Goal: Task Accomplishment & Management: Manage account settings

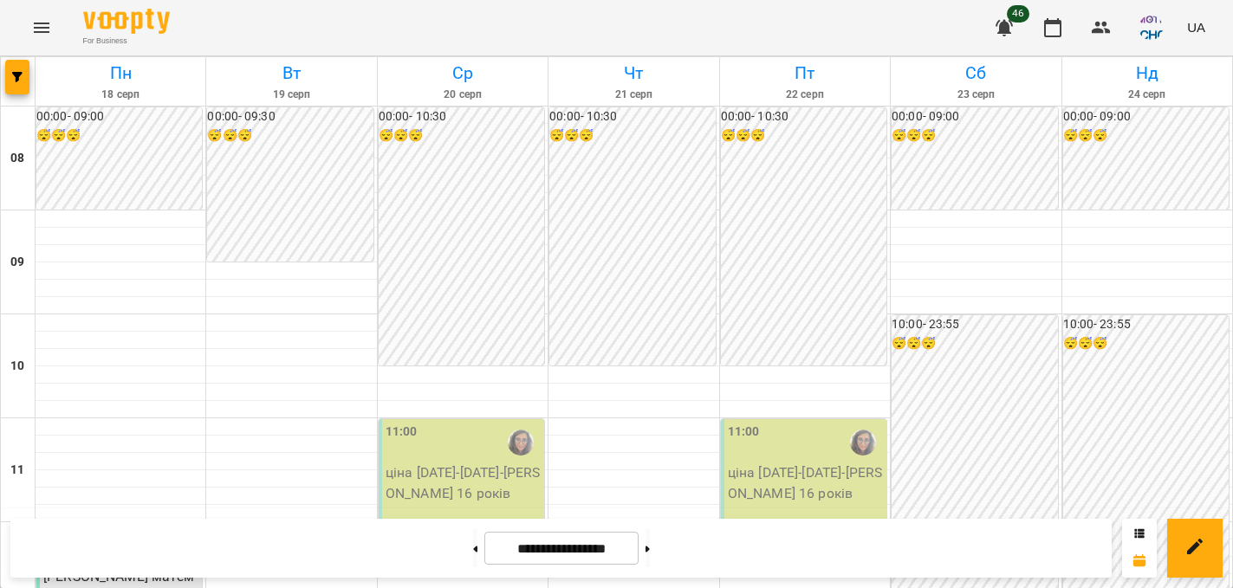
scroll to position [550, 0]
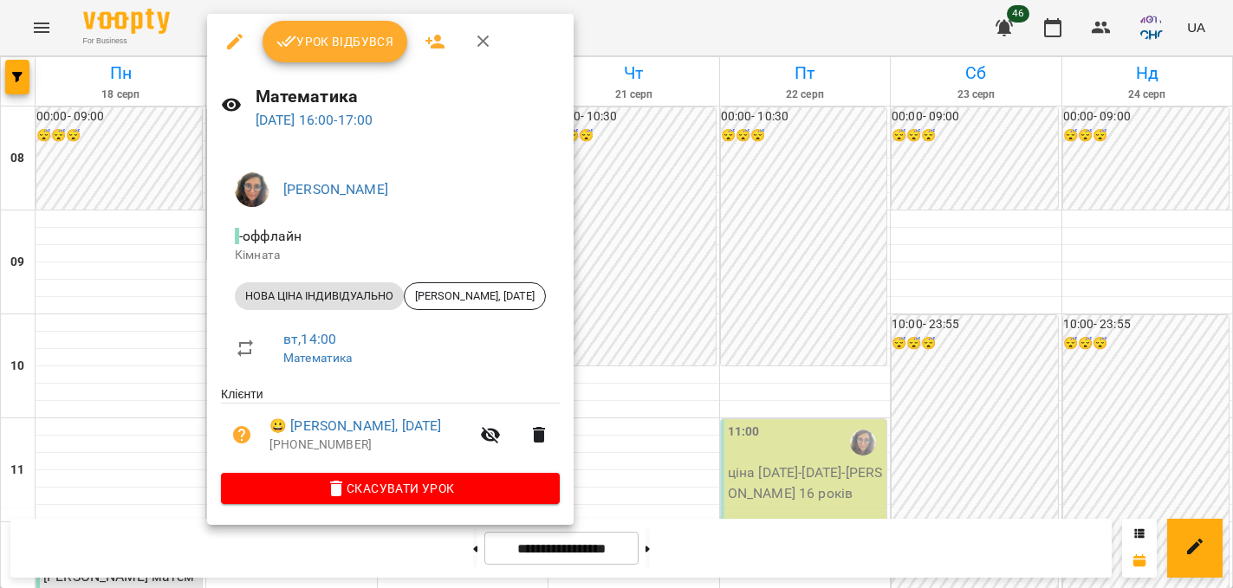
click at [347, 48] on span "Урок відбувся" at bounding box center [335, 41] width 118 height 21
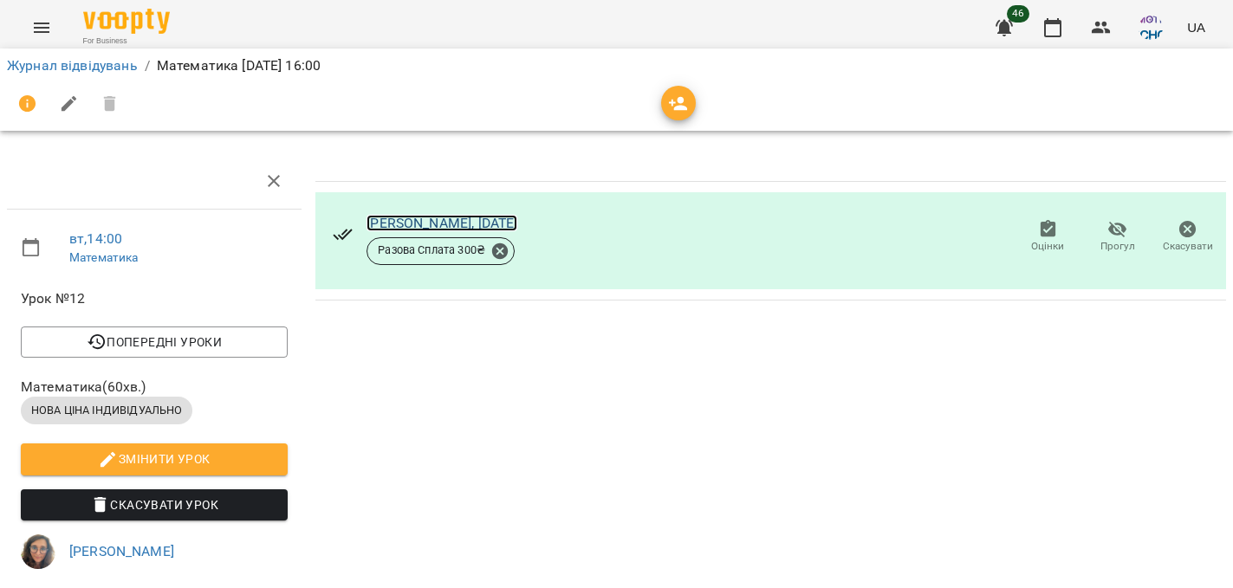
click at [517, 223] on link "[PERSON_NAME], [DATE]" at bounding box center [442, 223] width 151 height 16
click at [1061, 29] on icon "button" at bounding box center [1052, 27] width 17 height 19
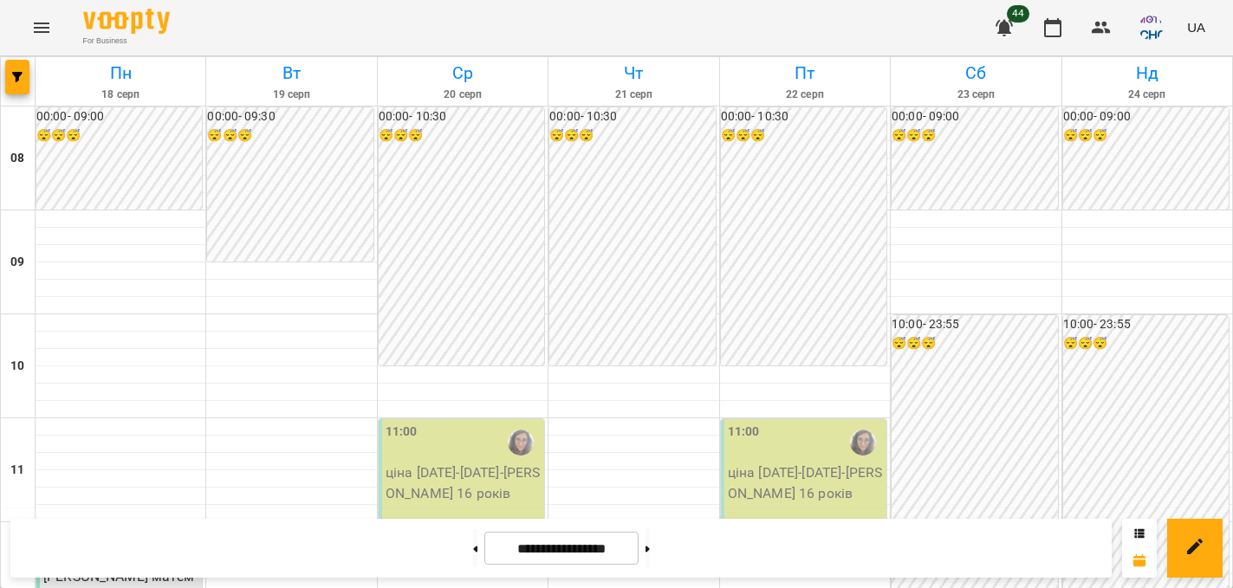
scroll to position [893, 0]
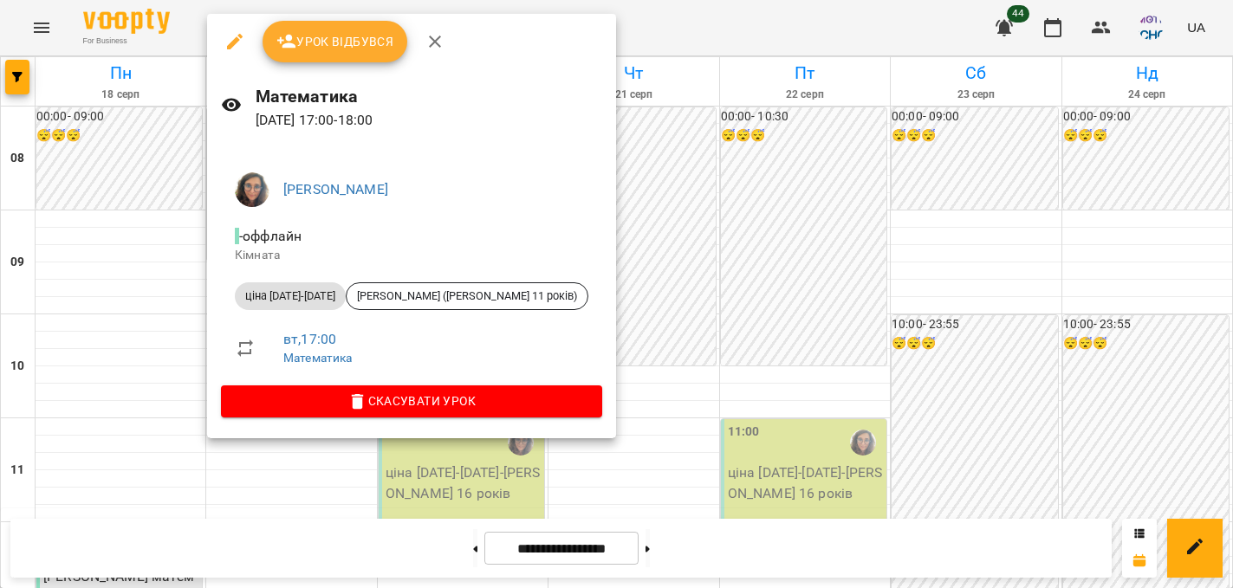
click at [366, 49] on span "Урок відбувся" at bounding box center [335, 41] width 118 height 21
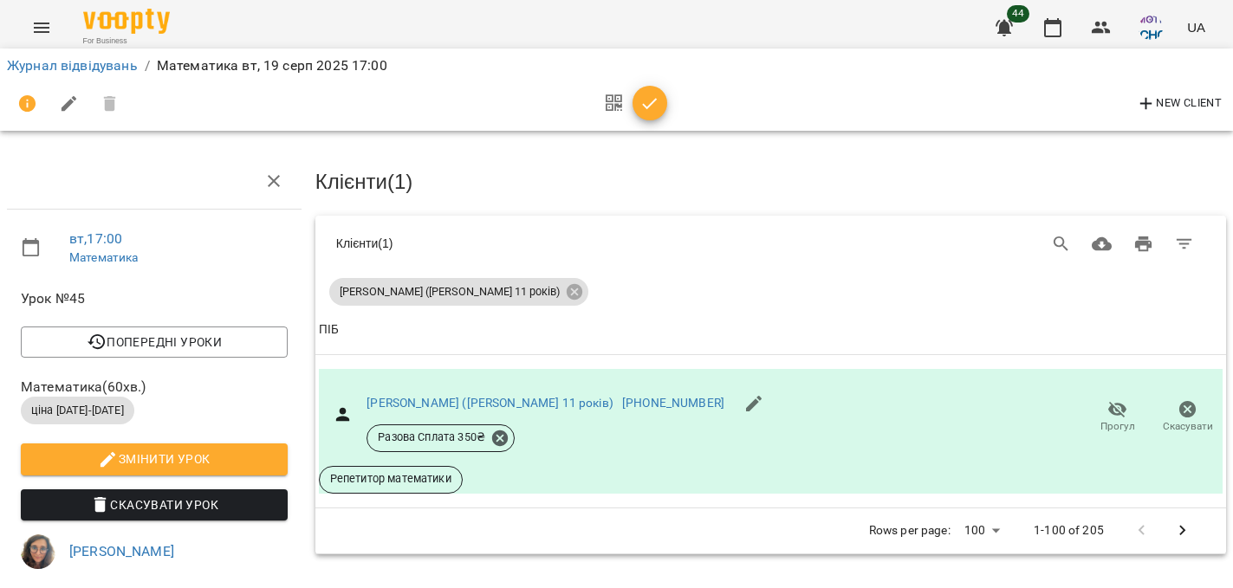
click at [657, 107] on icon "button" at bounding box center [650, 104] width 21 height 21
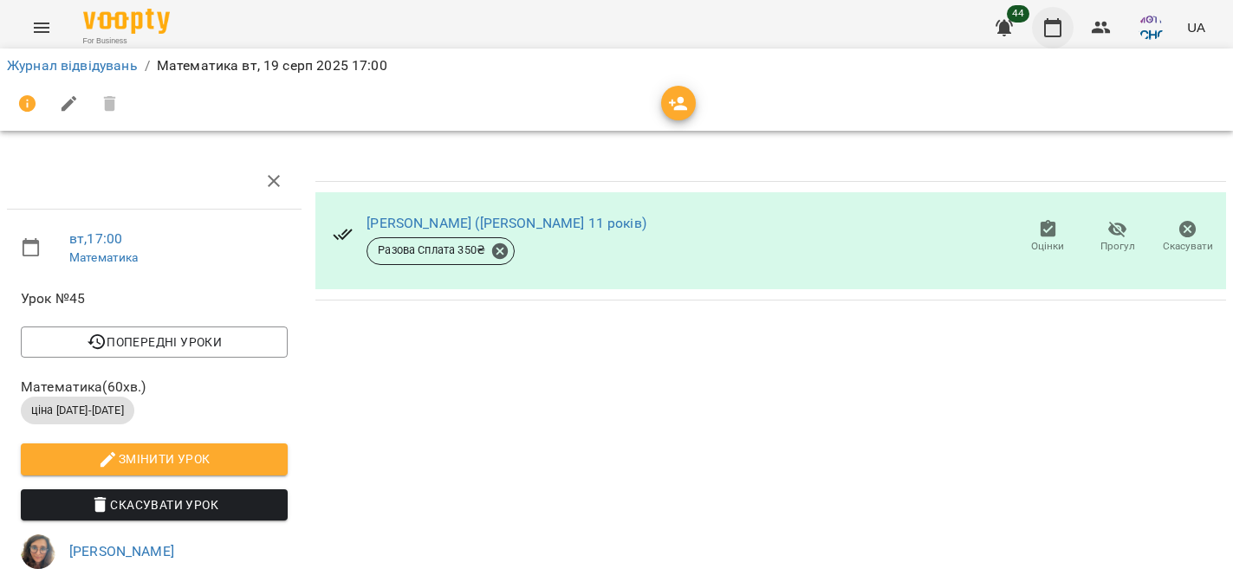
click at [1056, 29] on icon "button" at bounding box center [1053, 27] width 21 height 21
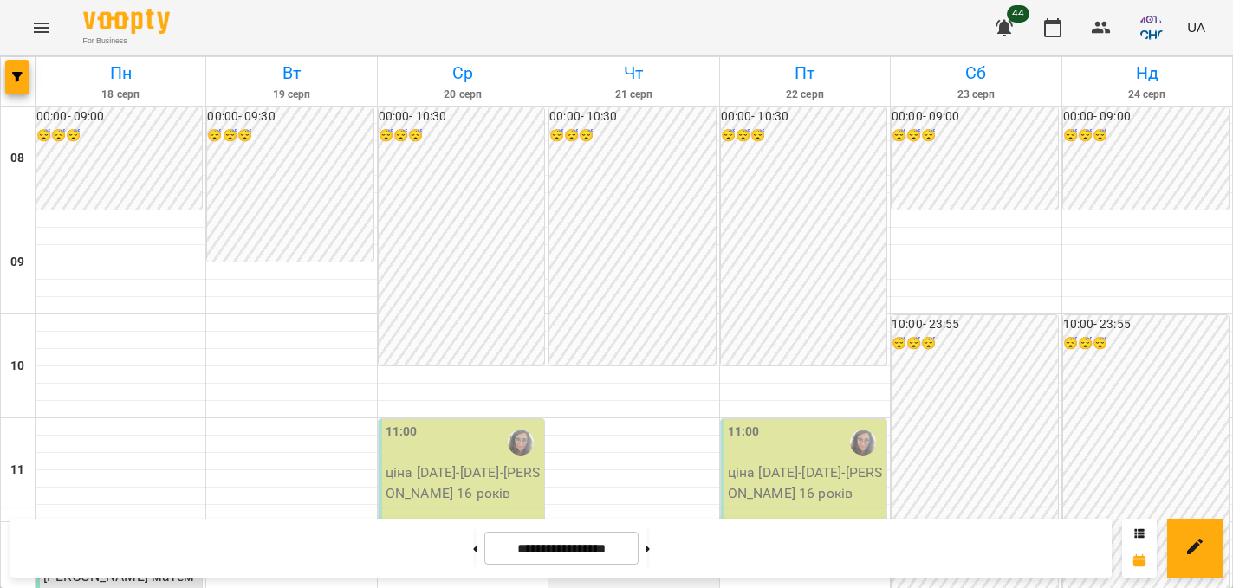
scroll to position [464, 0]
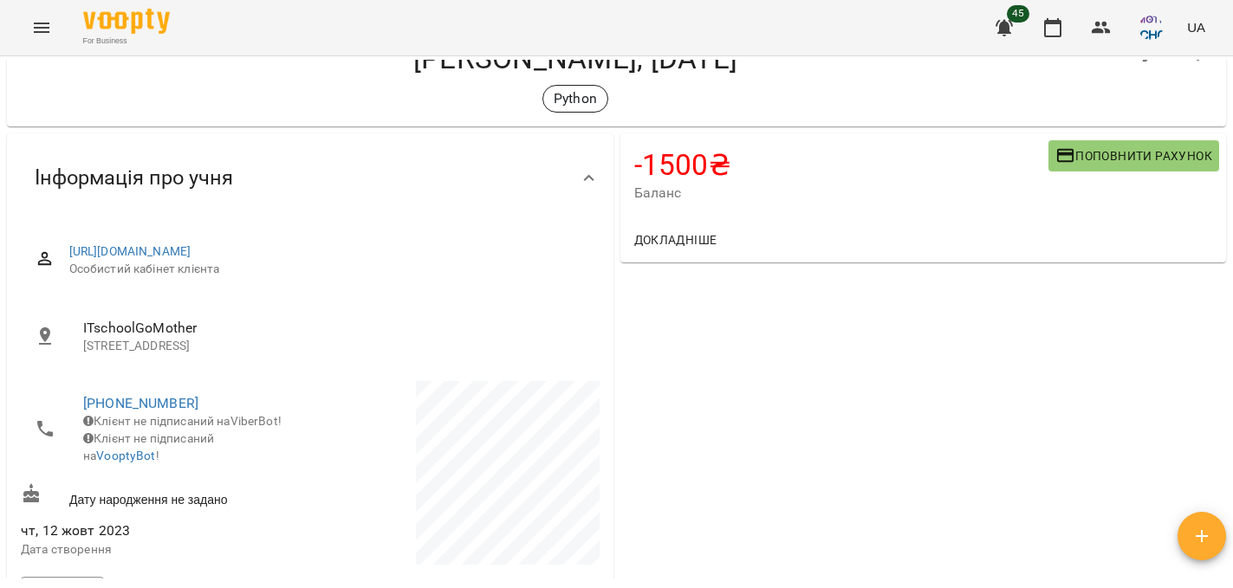
scroll to position [65, 0]
click at [1144, 160] on span "Поповнити рахунок" at bounding box center [1134, 155] width 157 height 21
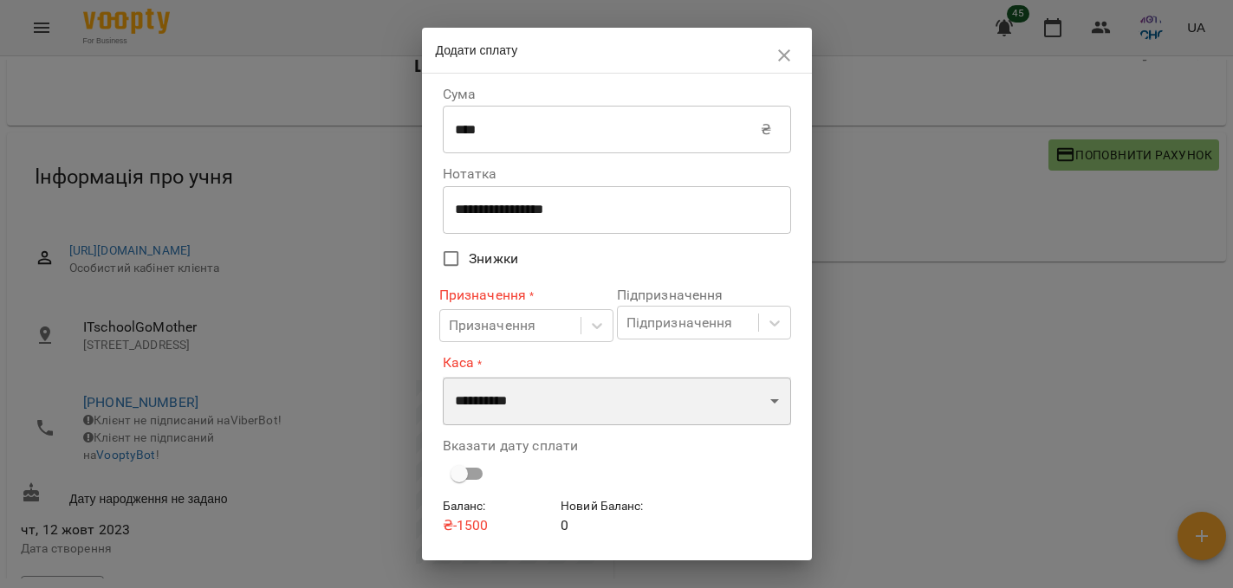
click at [530, 411] on select "**********" at bounding box center [617, 401] width 348 height 49
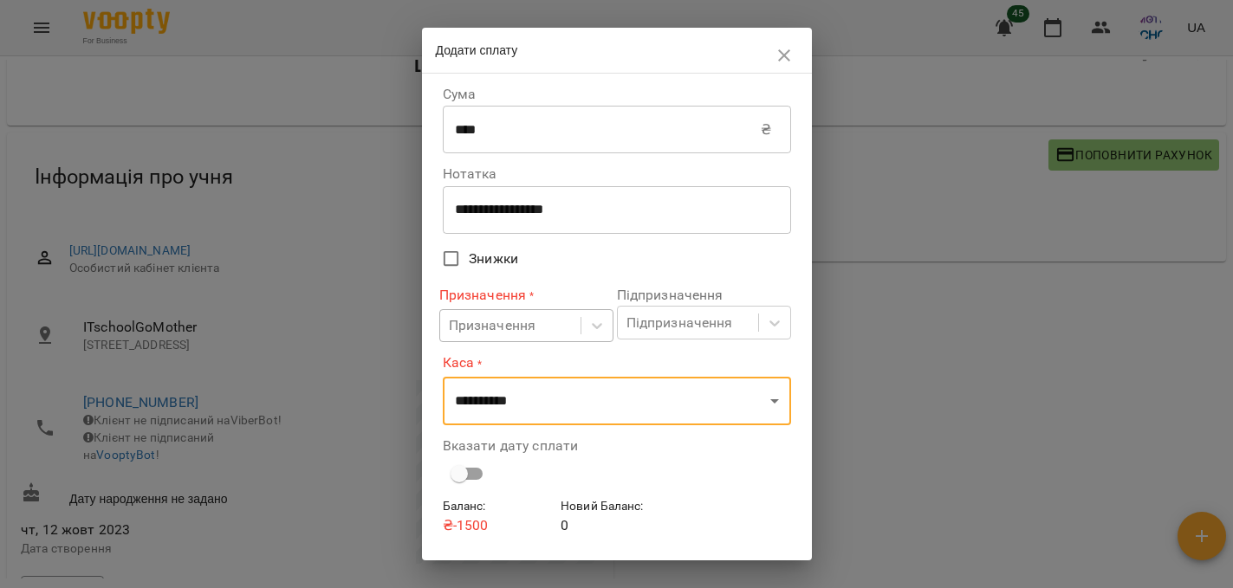
click at [524, 336] on div "Призначення" at bounding box center [493, 325] width 88 height 21
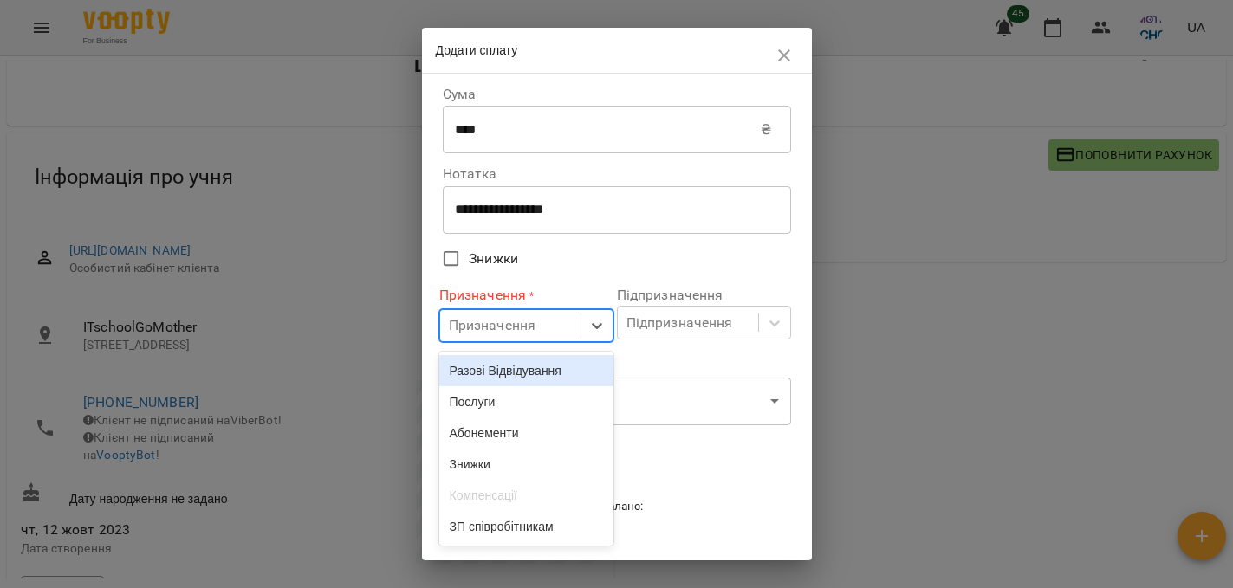
click at [524, 373] on div "Разові Відвідування" at bounding box center [526, 370] width 174 height 31
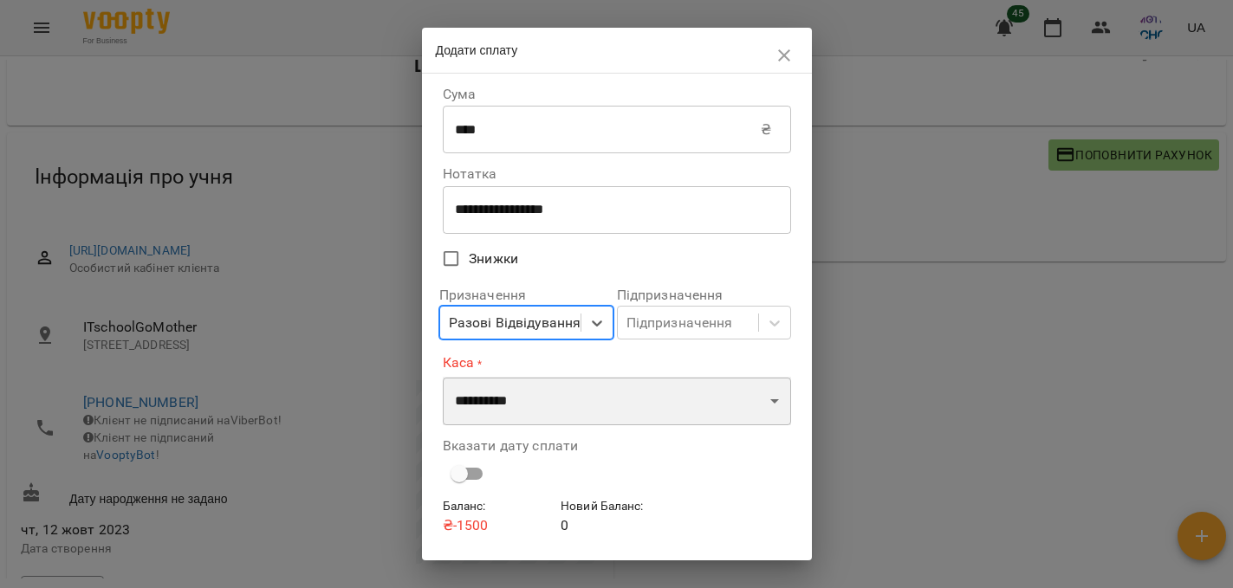
click at [528, 398] on select "**********" at bounding box center [617, 401] width 348 height 49
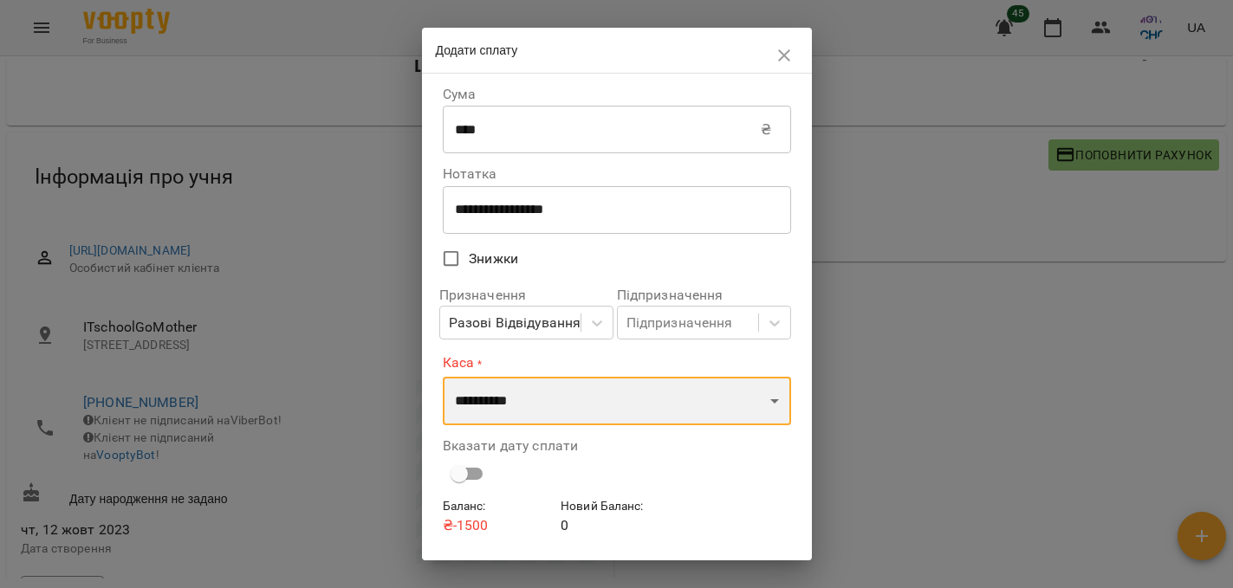
select select "****"
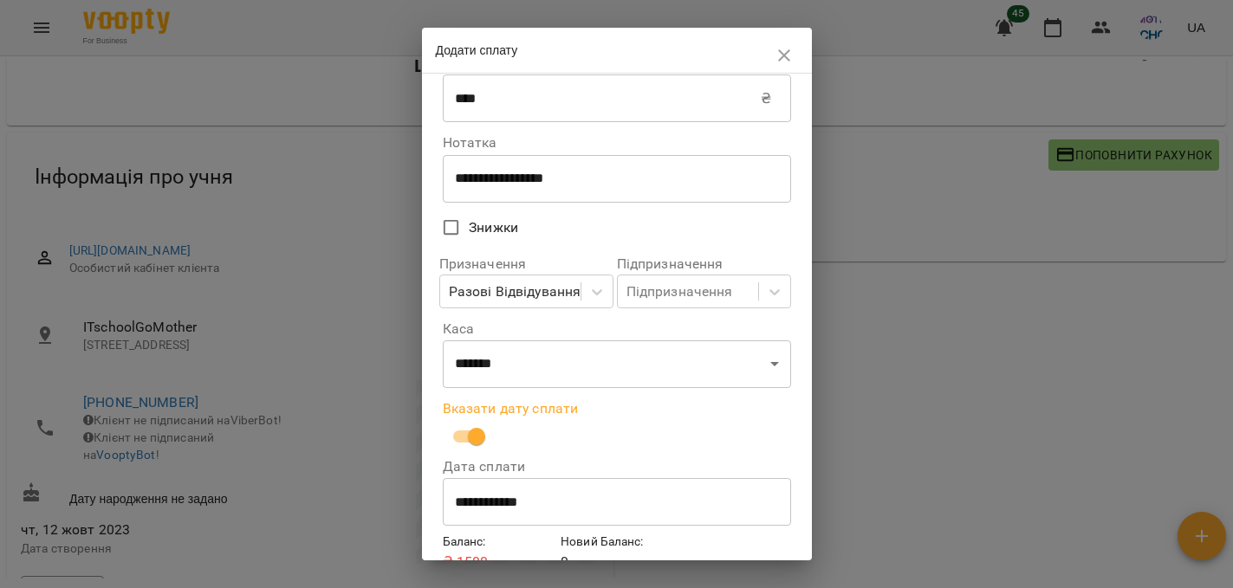
scroll to position [118, 0]
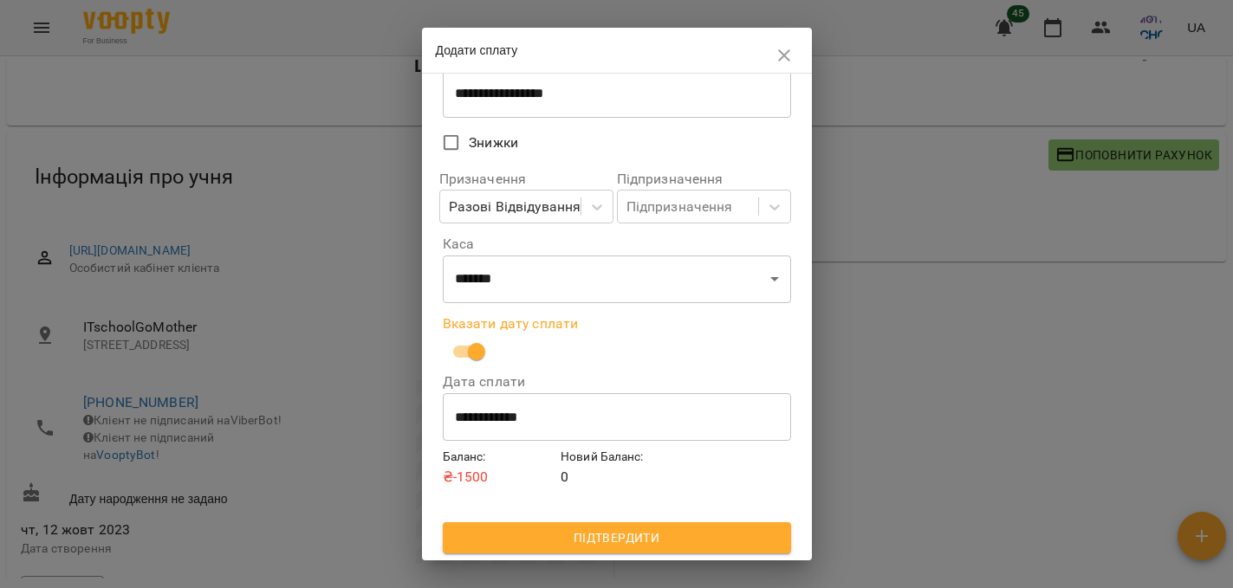
click at [555, 529] on span "Підтвердити" at bounding box center [617, 538] width 321 height 21
